Goal: Navigation & Orientation: Understand site structure

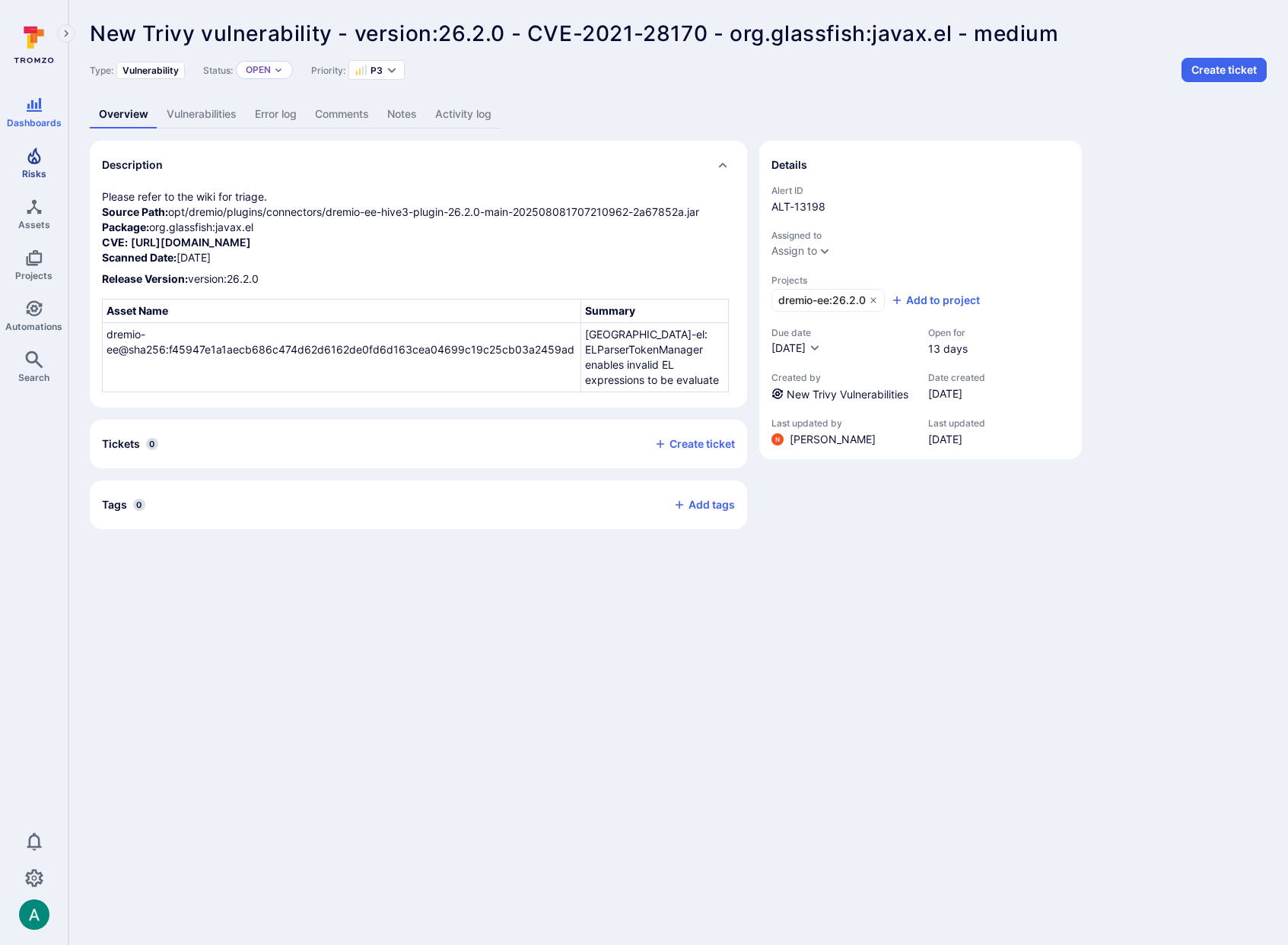
click at [25, 161] on icon "Risks" at bounding box center [34, 155] width 18 height 18
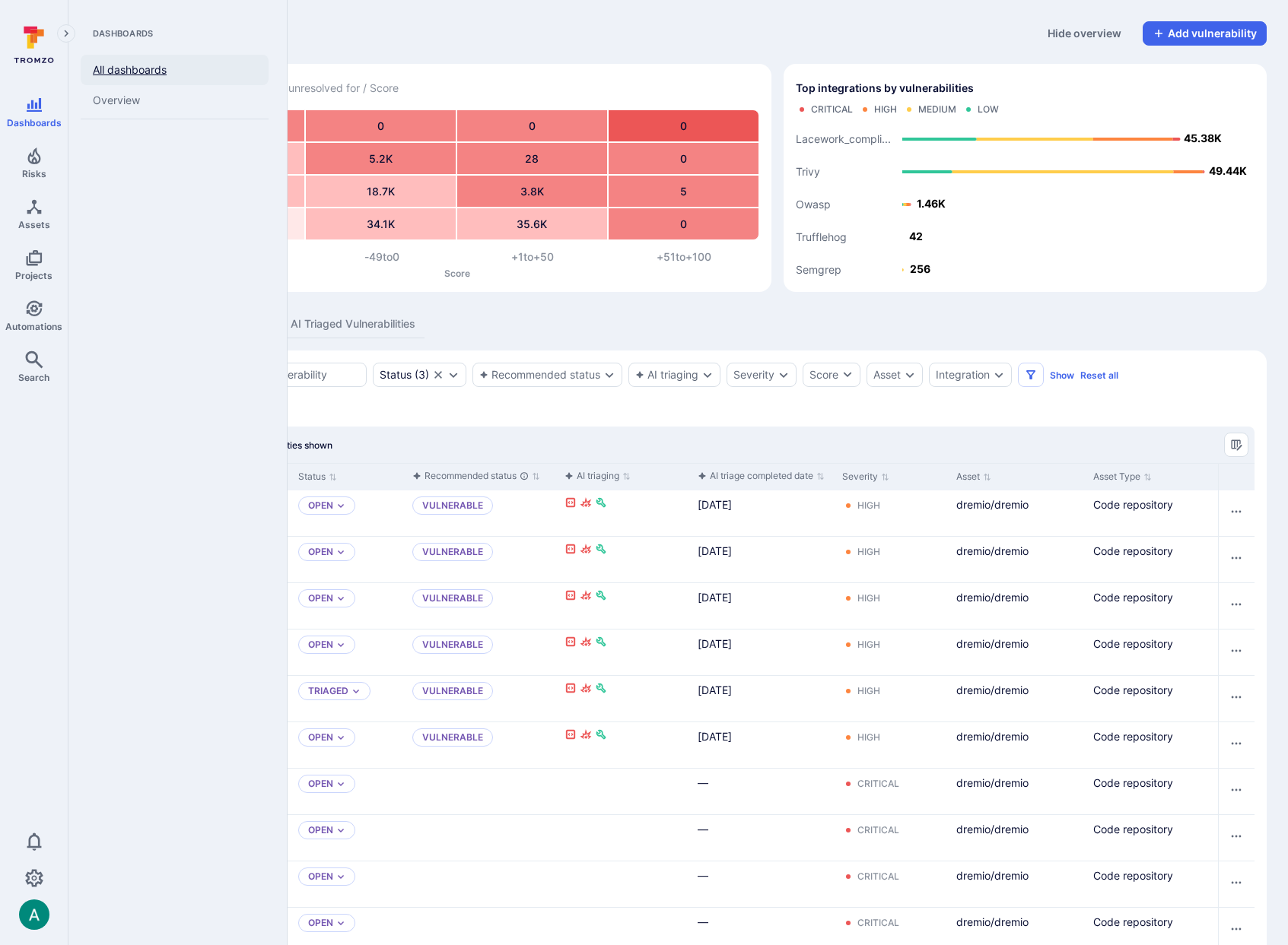
click at [88, 69] on link "All dashboards" at bounding box center [175, 70] width 188 height 31
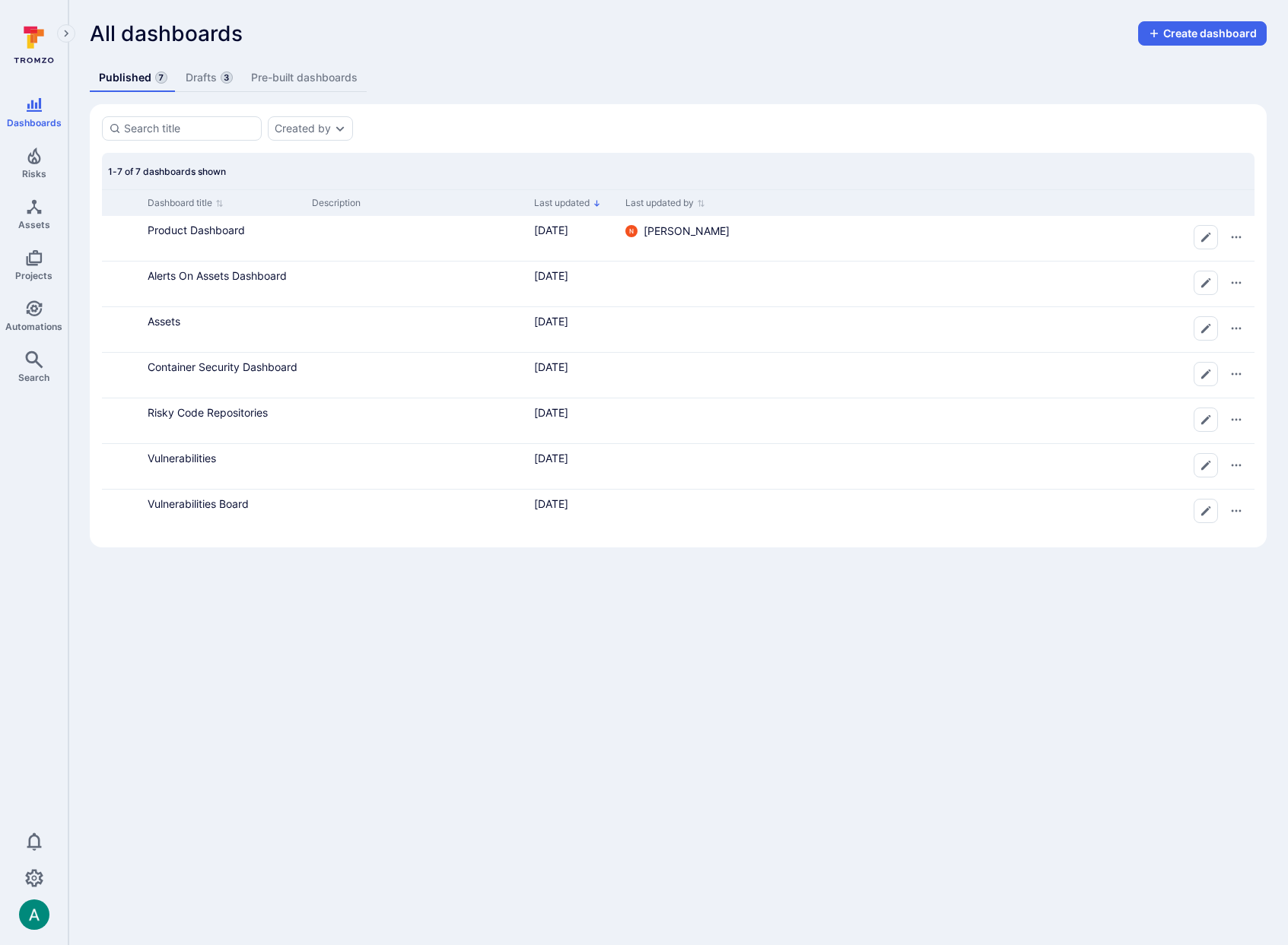
click at [199, 74] on link "Drafts 3" at bounding box center [210, 77] width 66 height 28
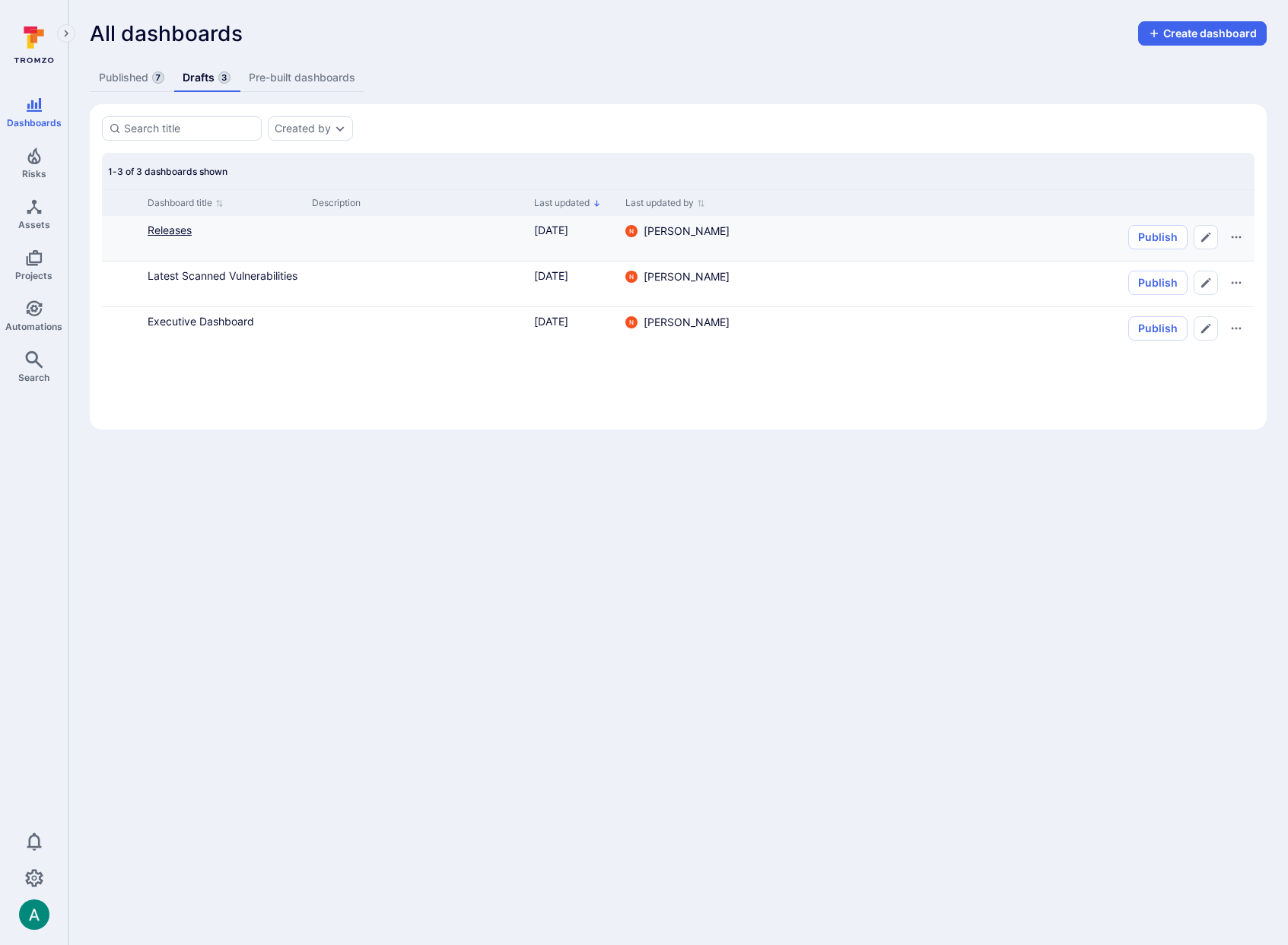
click at [170, 236] on link "Releases" at bounding box center [170, 230] width 44 height 13
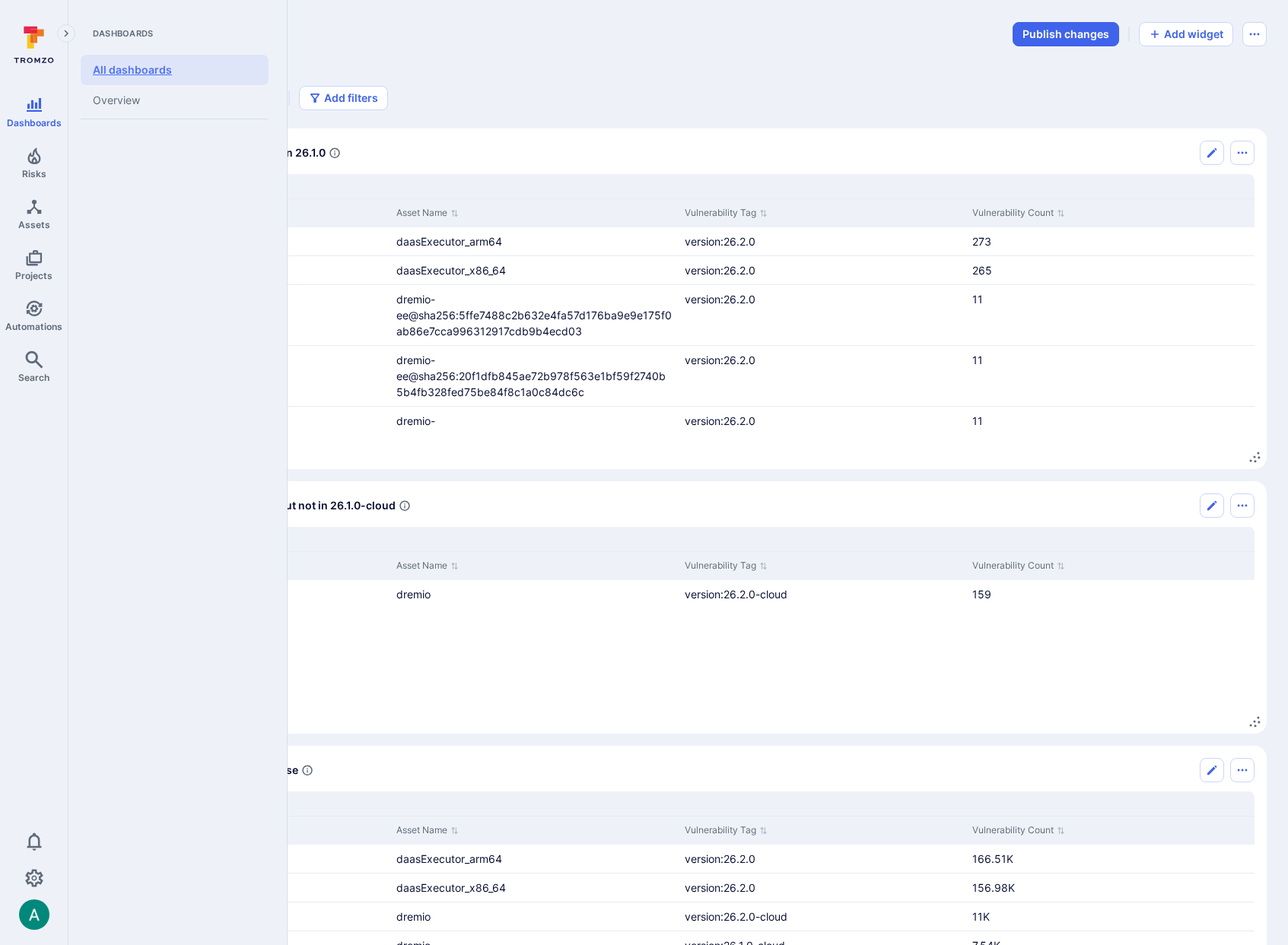
click at [123, 72] on link "All dashboards" at bounding box center [175, 70] width 188 height 31
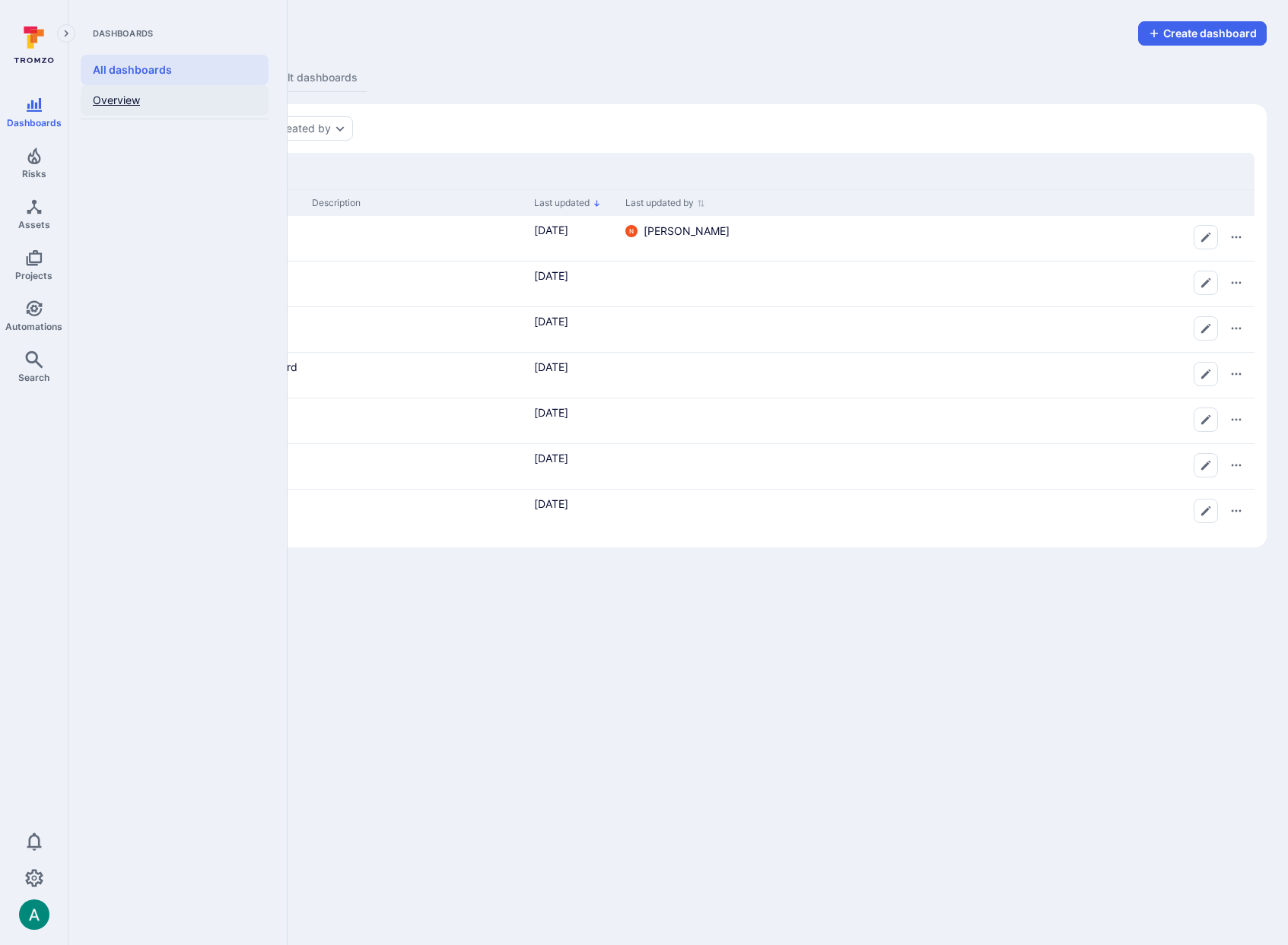
click at [103, 101] on link "Overview" at bounding box center [175, 100] width 188 height 31
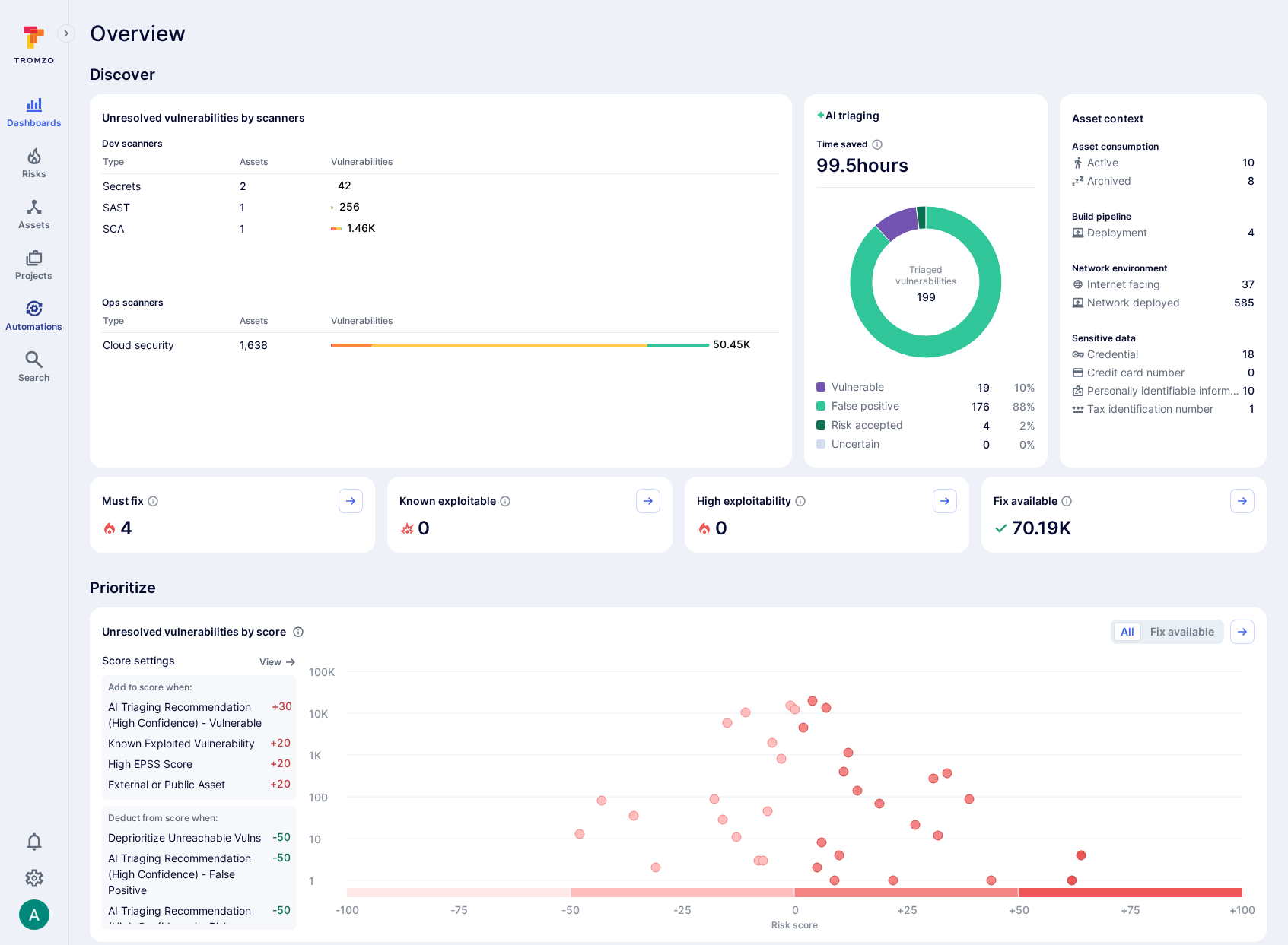
click at [42, 312] on icon "Automations" at bounding box center [34, 308] width 18 height 18
